Goal: Information Seeking & Learning: Learn about a topic

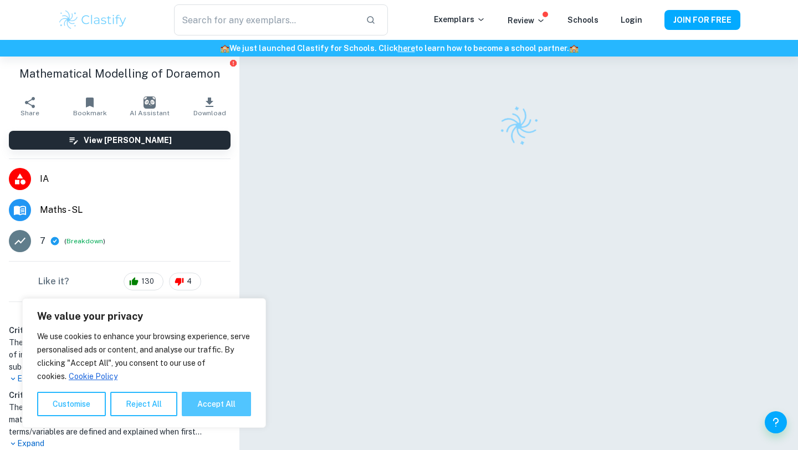
click at [221, 405] on button "Accept All" at bounding box center [216, 404] width 69 height 24
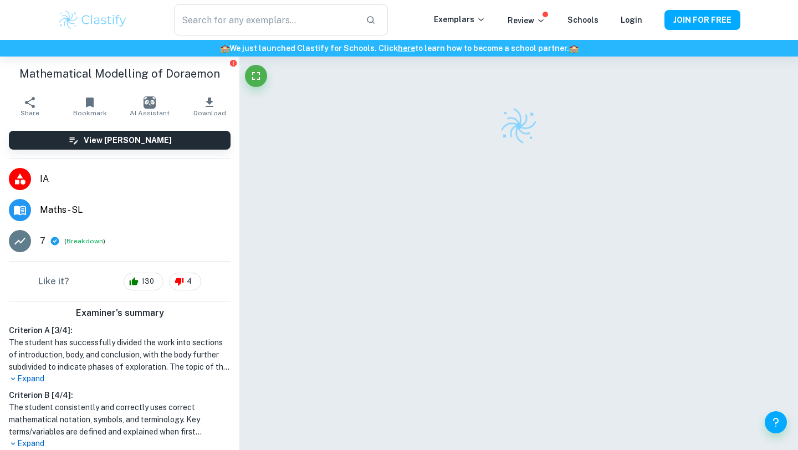
checkbox input "true"
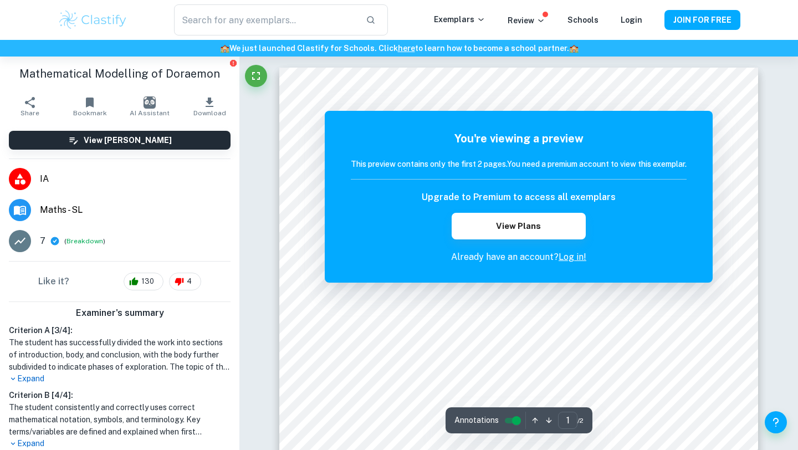
click at [565, 254] on link "Log in!" at bounding box center [572, 257] width 28 height 11
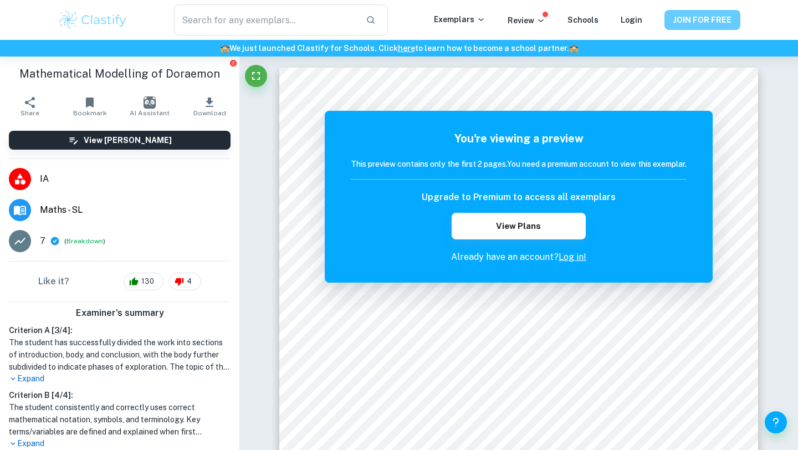
click at [710, 19] on button "JOIN FOR FREE" at bounding box center [702, 20] width 76 height 20
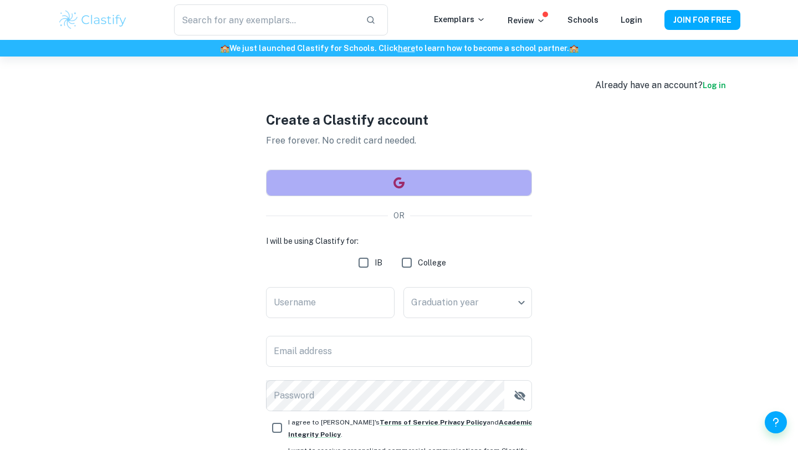
click at [411, 180] on button "button" at bounding box center [399, 183] width 266 height 27
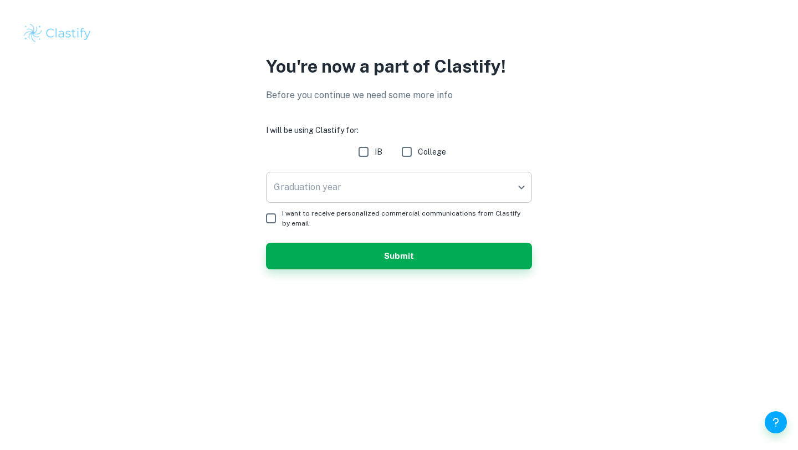
click at [375, 189] on body "We value your privacy We use cookies to enhance your browsing experience, serve…" at bounding box center [399, 225] width 798 height 450
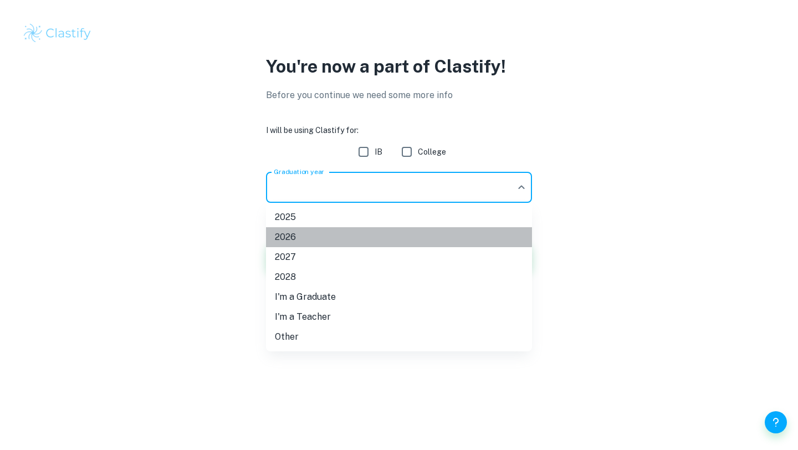
click at [369, 235] on li "2026" at bounding box center [399, 237] width 266 height 20
type input "2026"
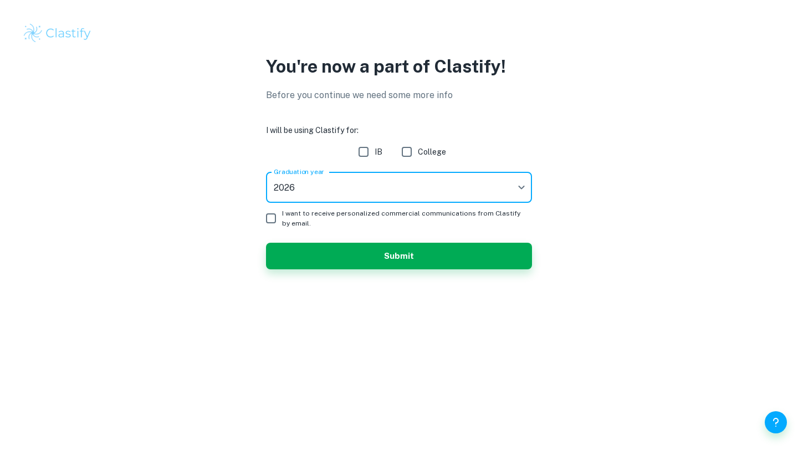
click at [361, 147] on input "IB" at bounding box center [363, 152] width 22 height 22
checkbox input "true"
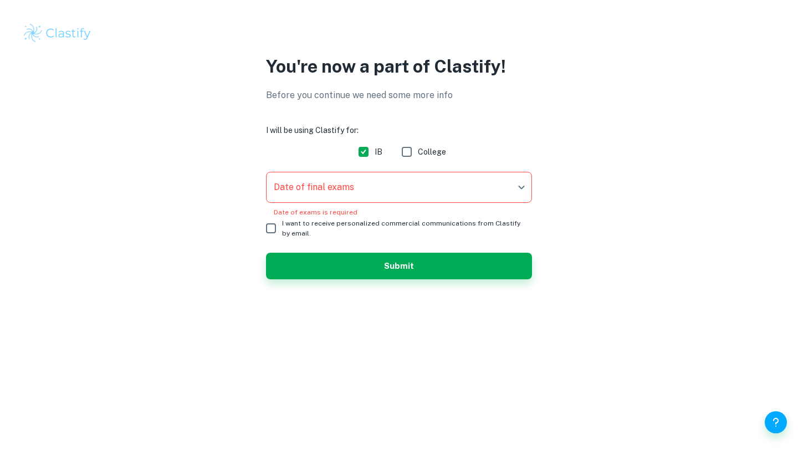
click at [317, 191] on body "We value your privacy We use cookies to enhance your browsing experience, serve…" at bounding box center [399, 225] width 798 height 450
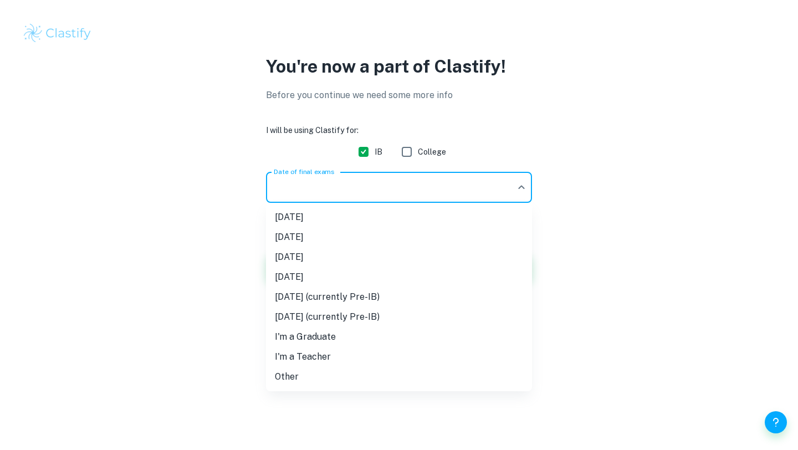
drag, startPoint x: 324, startPoint y: 219, endPoint x: 331, endPoint y: 262, distance: 43.3
click at [331, 262] on ul "May 2025 November 2025 May 2026 November 2026 May 2027 (currently Pre-IB) Novem…" at bounding box center [399, 297] width 266 height 188
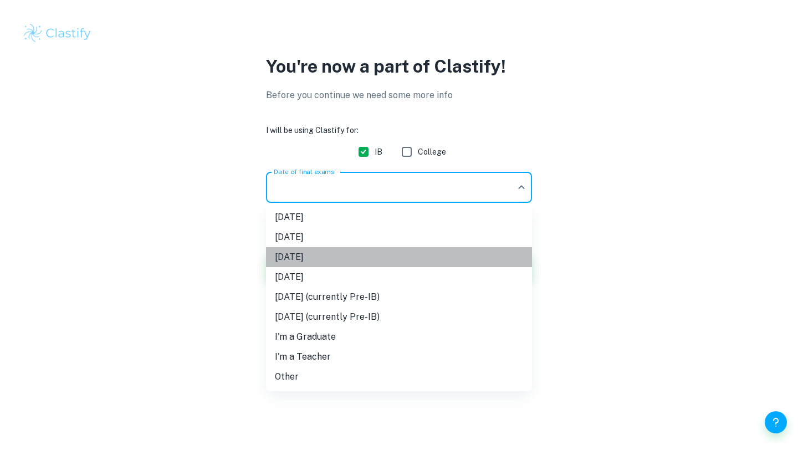
click at [331, 257] on li "May 2026" at bounding box center [399, 257] width 266 height 20
type input "M26"
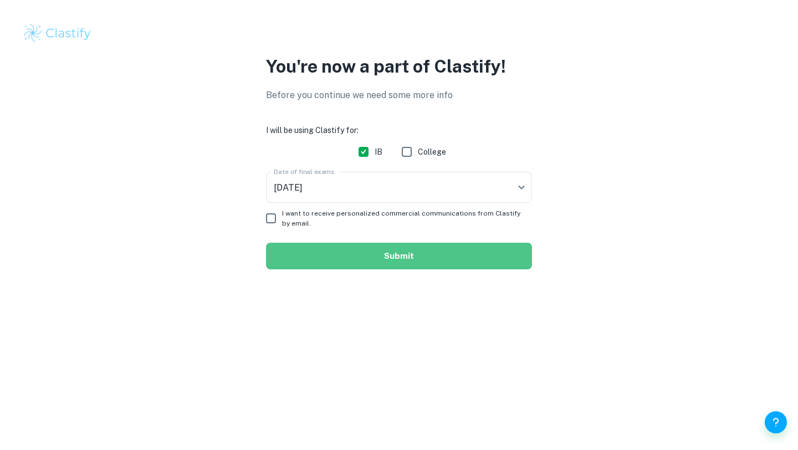
click at [342, 260] on button "Submit" at bounding box center [399, 256] width 266 height 27
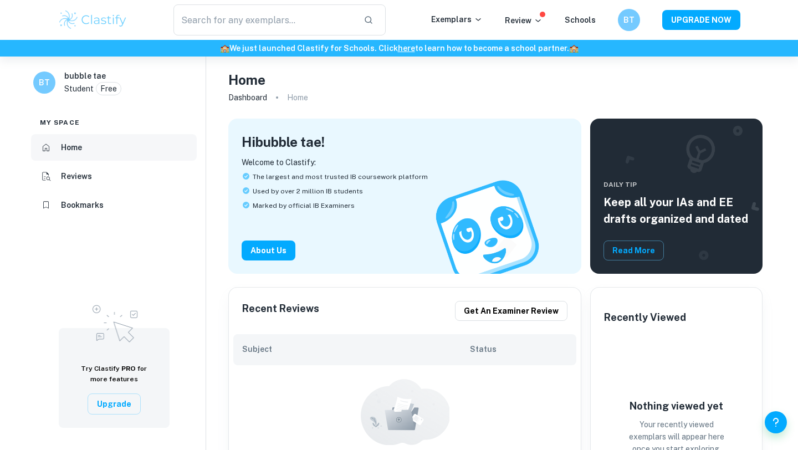
click at [150, 143] on li "Home" at bounding box center [114, 147] width 166 height 27
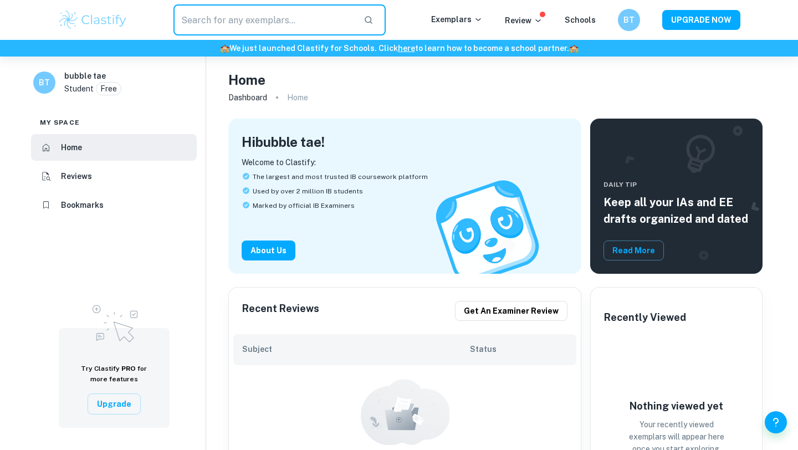
click at [242, 27] on input "text" at bounding box center [263, 19] width 181 height 31
type input "modelling"
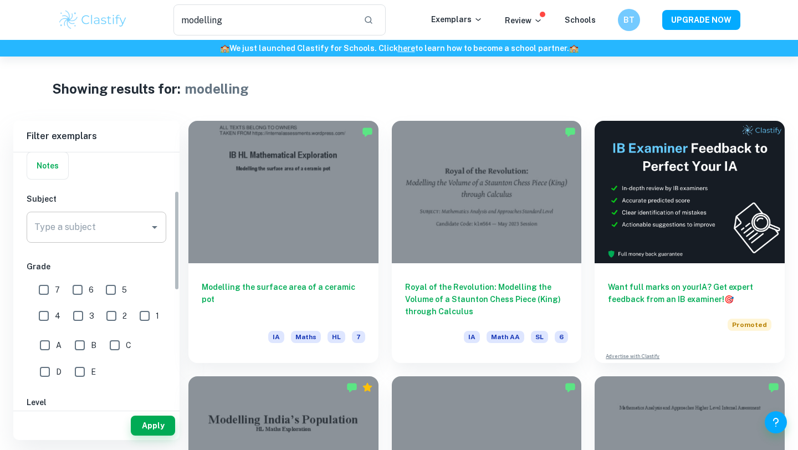
scroll to position [98, 0]
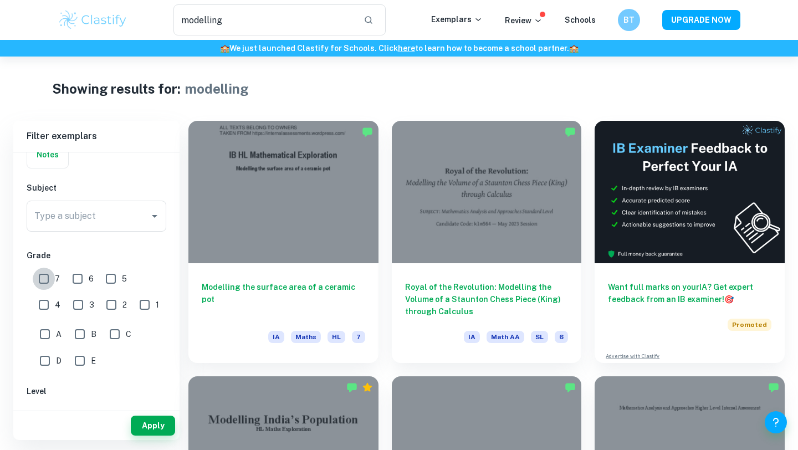
click at [44, 278] on input "7" at bounding box center [44, 279] width 22 height 22
checkbox input "true"
click at [81, 273] on input "6" at bounding box center [77, 279] width 22 height 22
checkbox input "true"
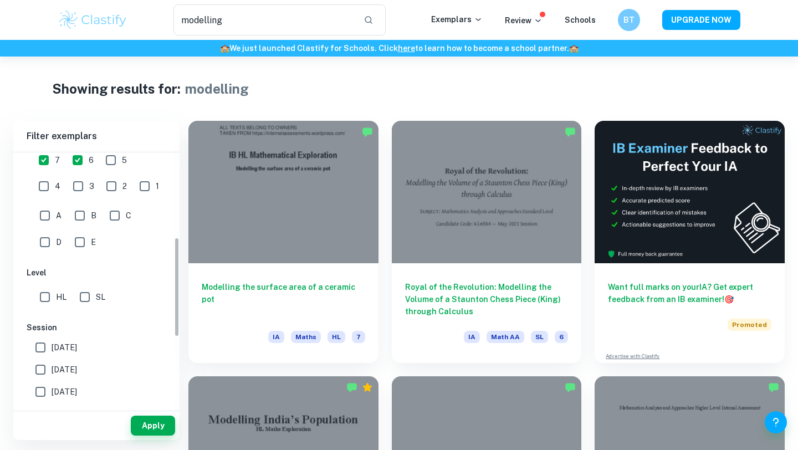
scroll to position [216, 0]
click at [88, 301] on input "SL" at bounding box center [85, 297] width 22 height 22
checkbox input "true"
click at [156, 430] on button "Apply" at bounding box center [153, 426] width 44 height 20
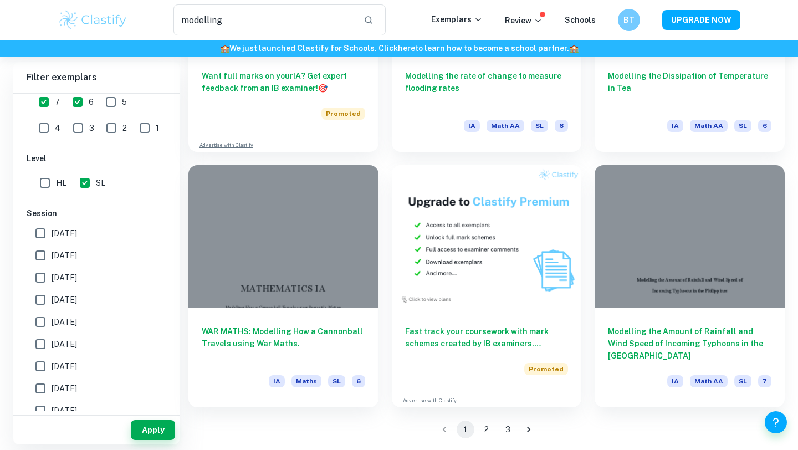
scroll to position [1745, 0]
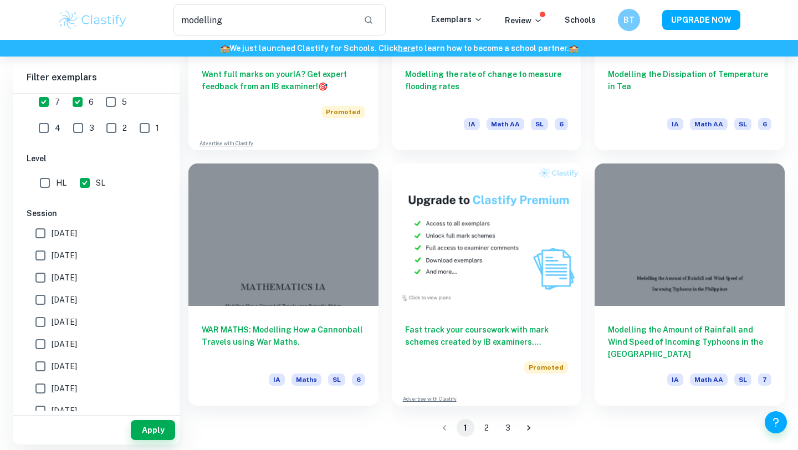
click at [490, 430] on button "2" at bounding box center [487, 428] width 18 height 18
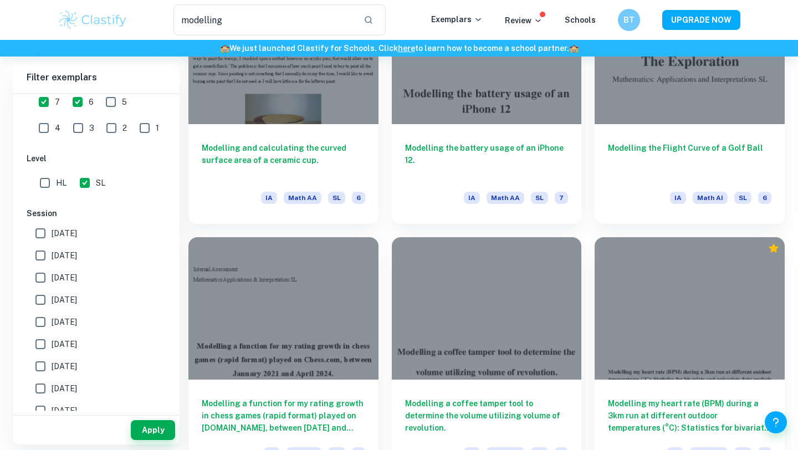
scroll to position [1065, 0]
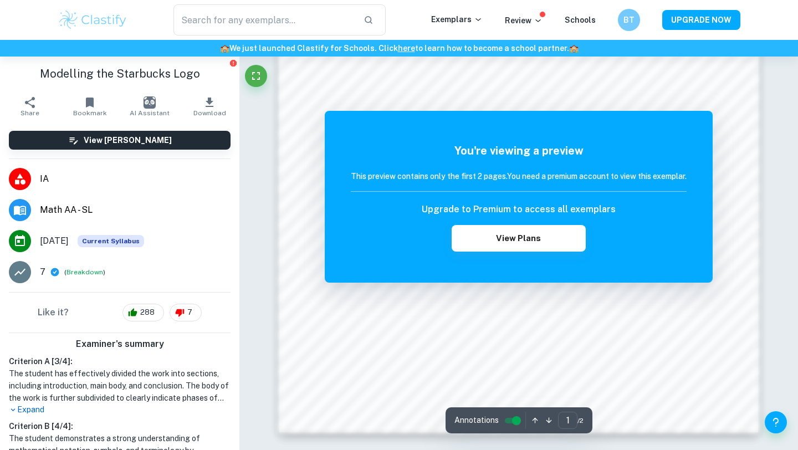
scroll to position [1054, 0]
